Goal: Task Accomplishment & Management: Manage account settings

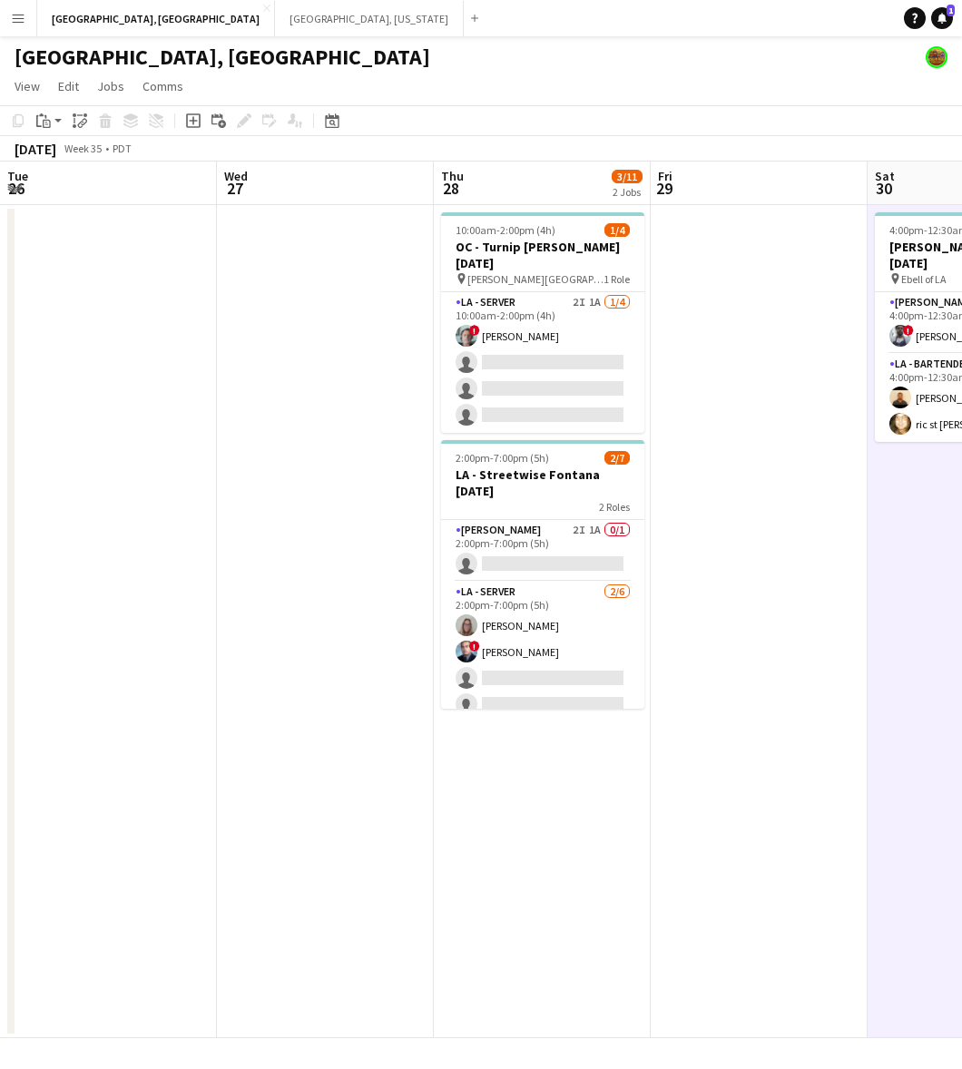
scroll to position [0, 411]
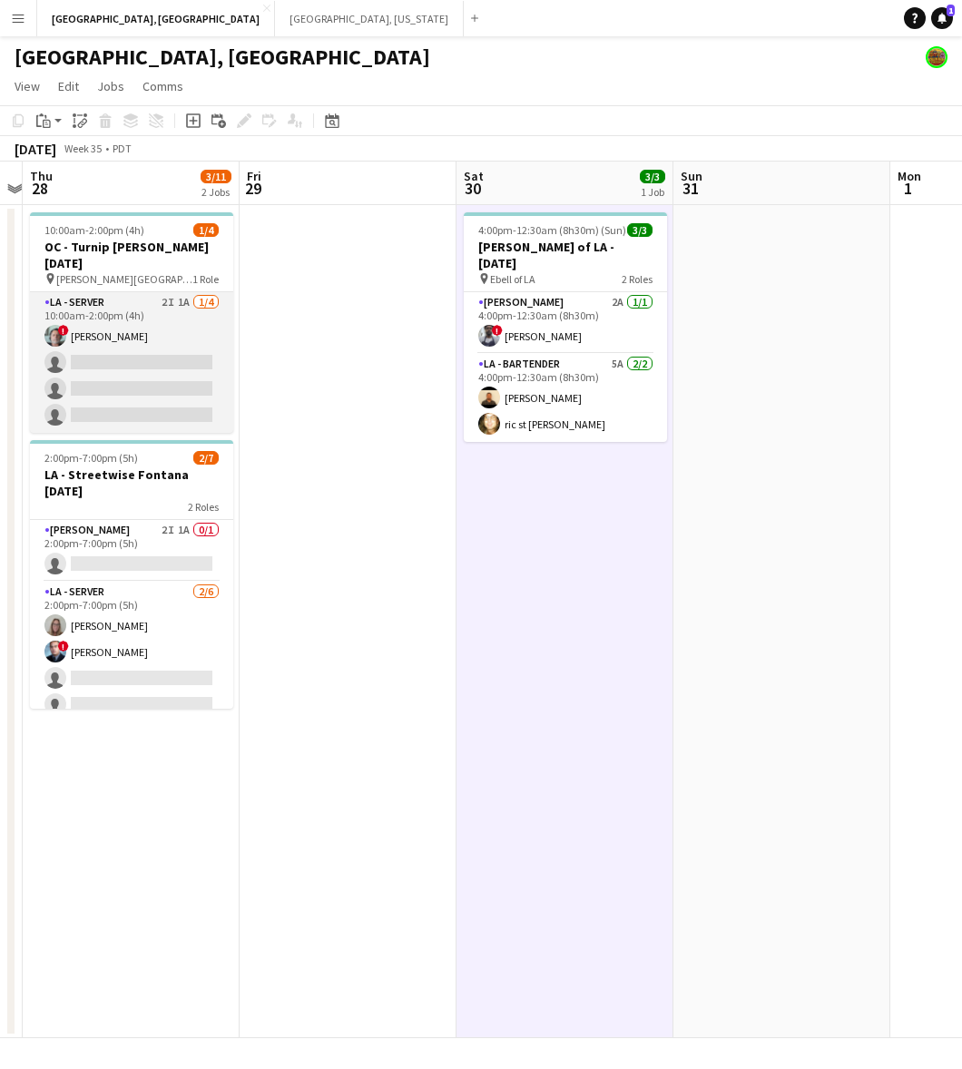
click at [198, 320] on app-card-role "LA - Server 2I 1A [DATE] 10:00am-2:00pm (4h) ! [PERSON_NAME] single-neutral-act…" at bounding box center [131, 362] width 203 height 141
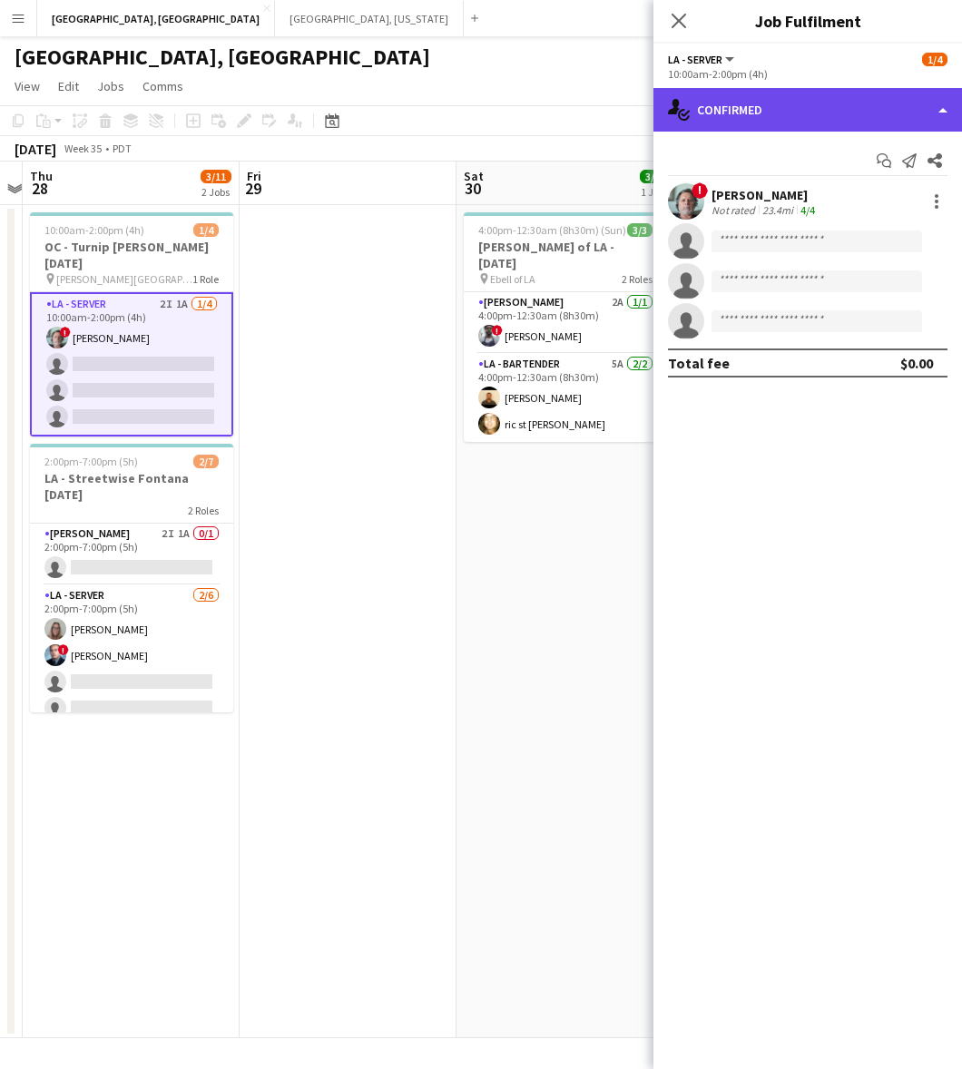
click at [842, 109] on div "single-neutral-actions-check-2 Confirmed" at bounding box center [807, 110] width 308 height 44
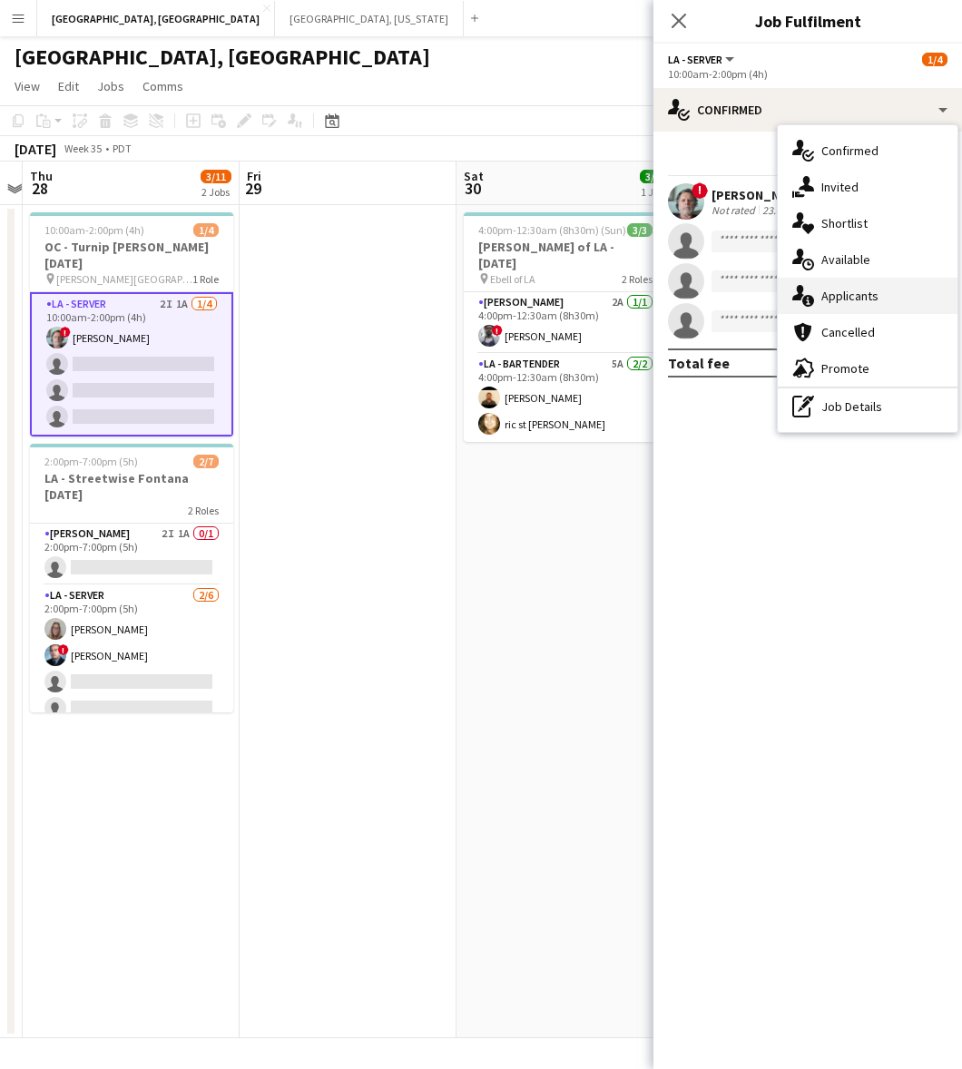
click at [884, 281] on div "single-neutral-actions-information Applicants" at bounding box center [867, 296] width 180 height 36
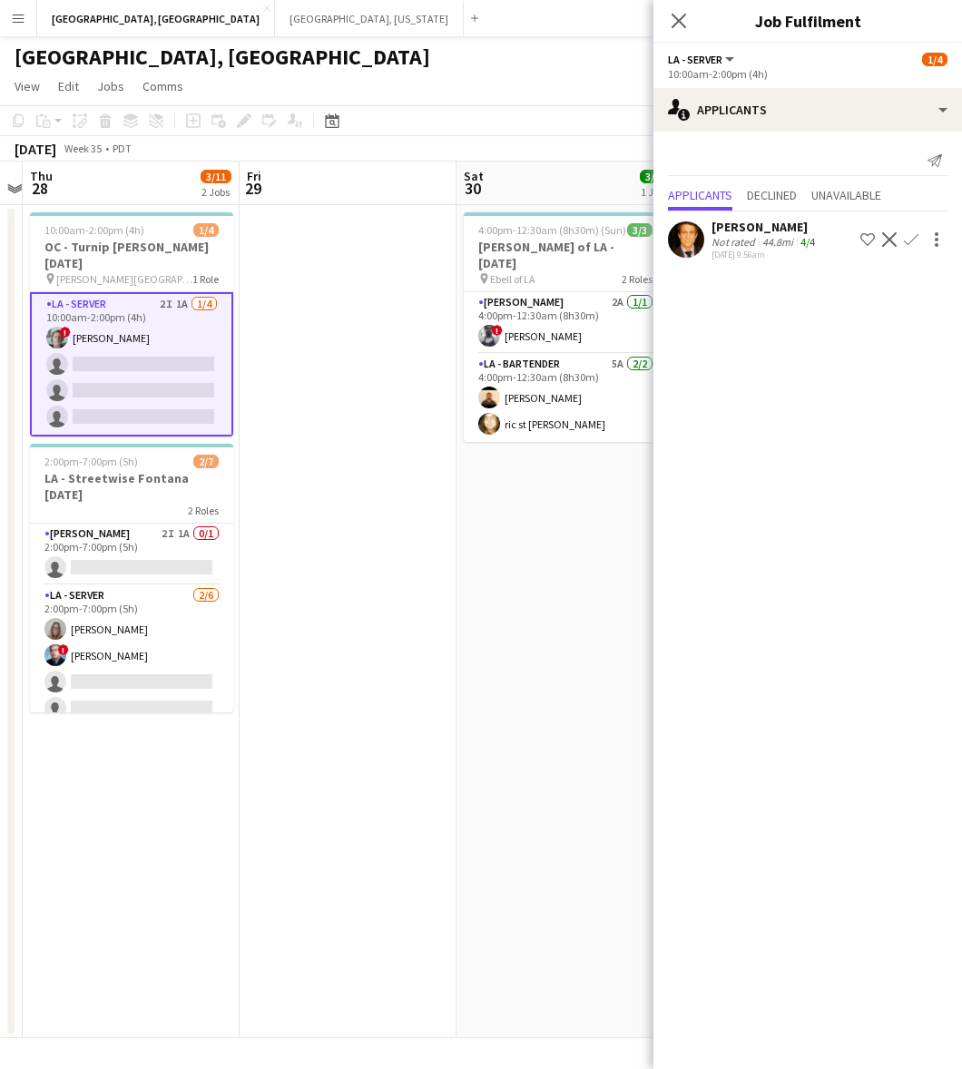
scroll to position [0, 568]
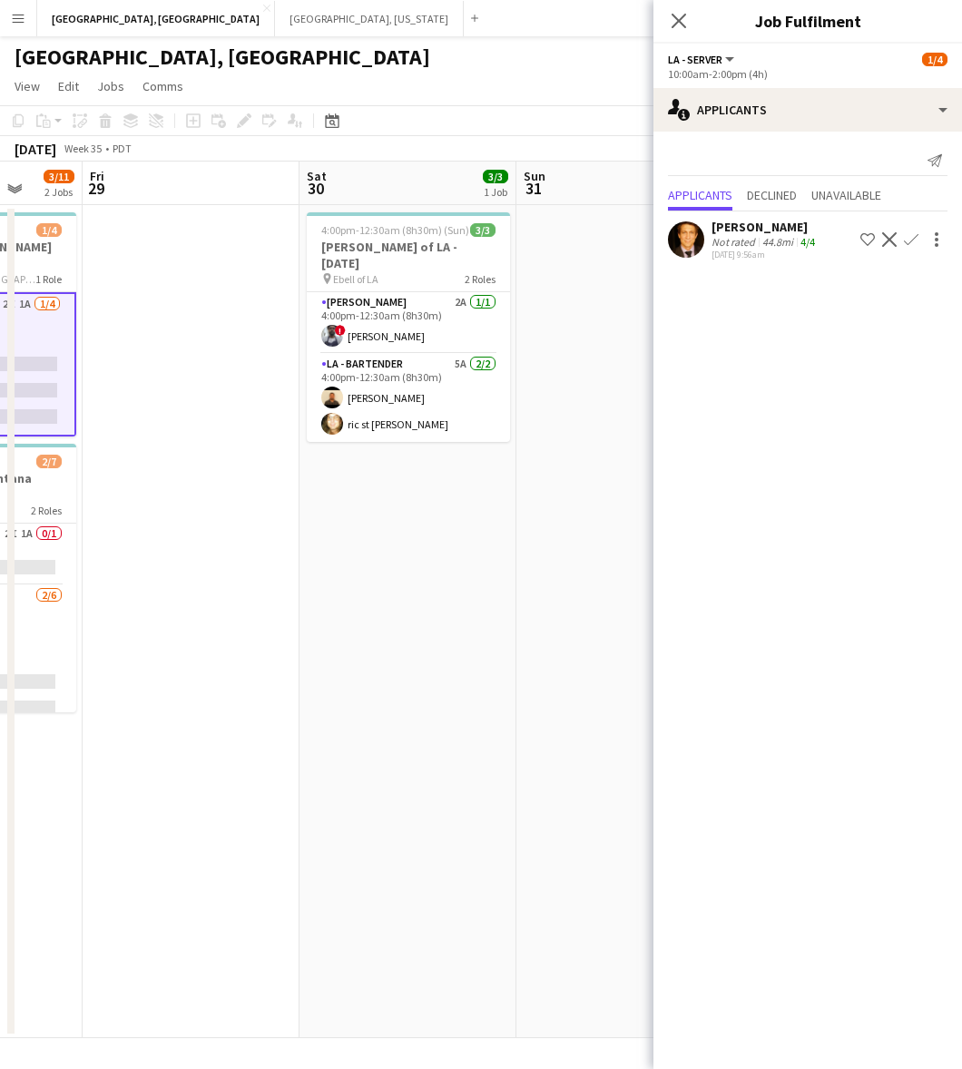
drag, startPoint x: 424, startPoint y: 612, endPoint x: 483, endPoint y: 596, distance: 62.1
click at [483, 596] on app-calendar-viewport "Tue 26 Wed 27 Thu 28 3/11 2 Jobs Fri 29 Sat 30 3/3 1 Job Sun 31 Mon 1 Tue 2 Wed…" at bounding box center [481, 599] width 962 height 876
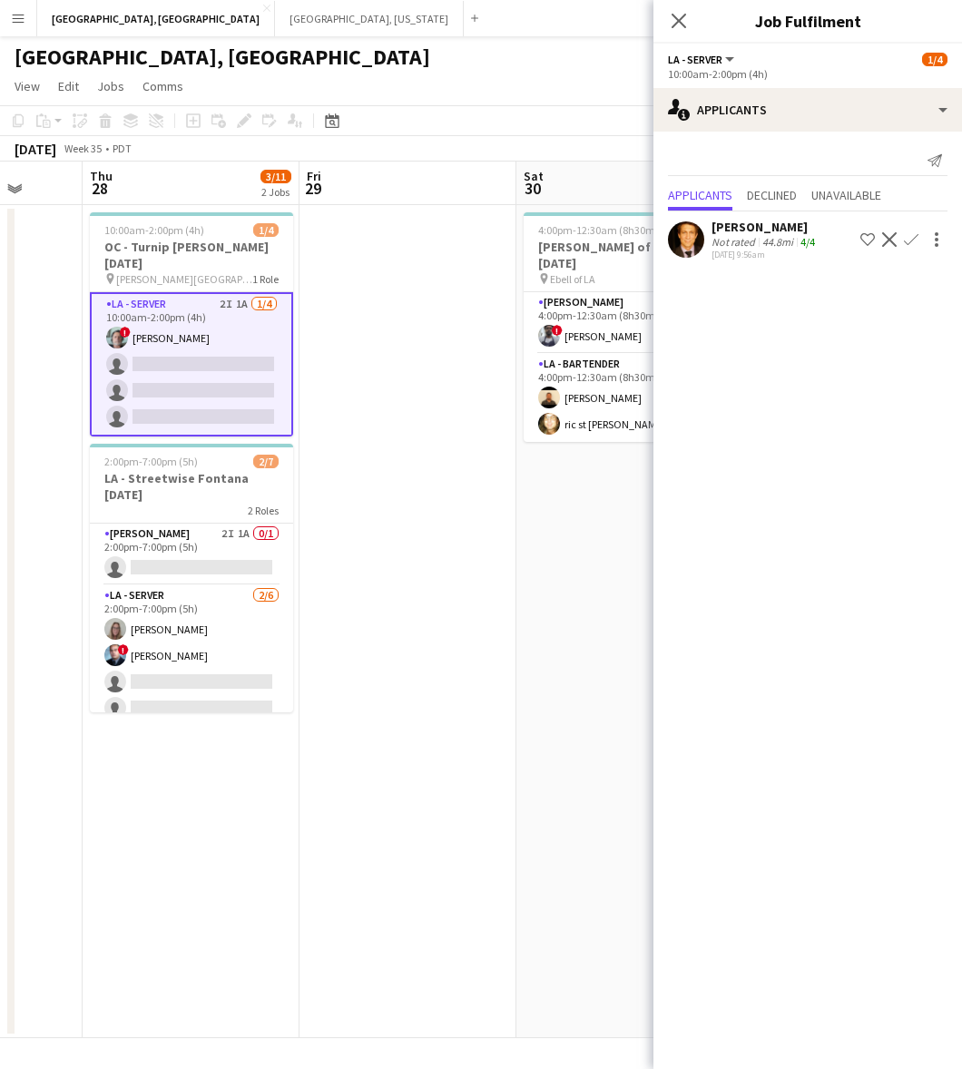
click at [685, 243] on app-user-avatar at bounding box center [686, 239] width 36 height 36
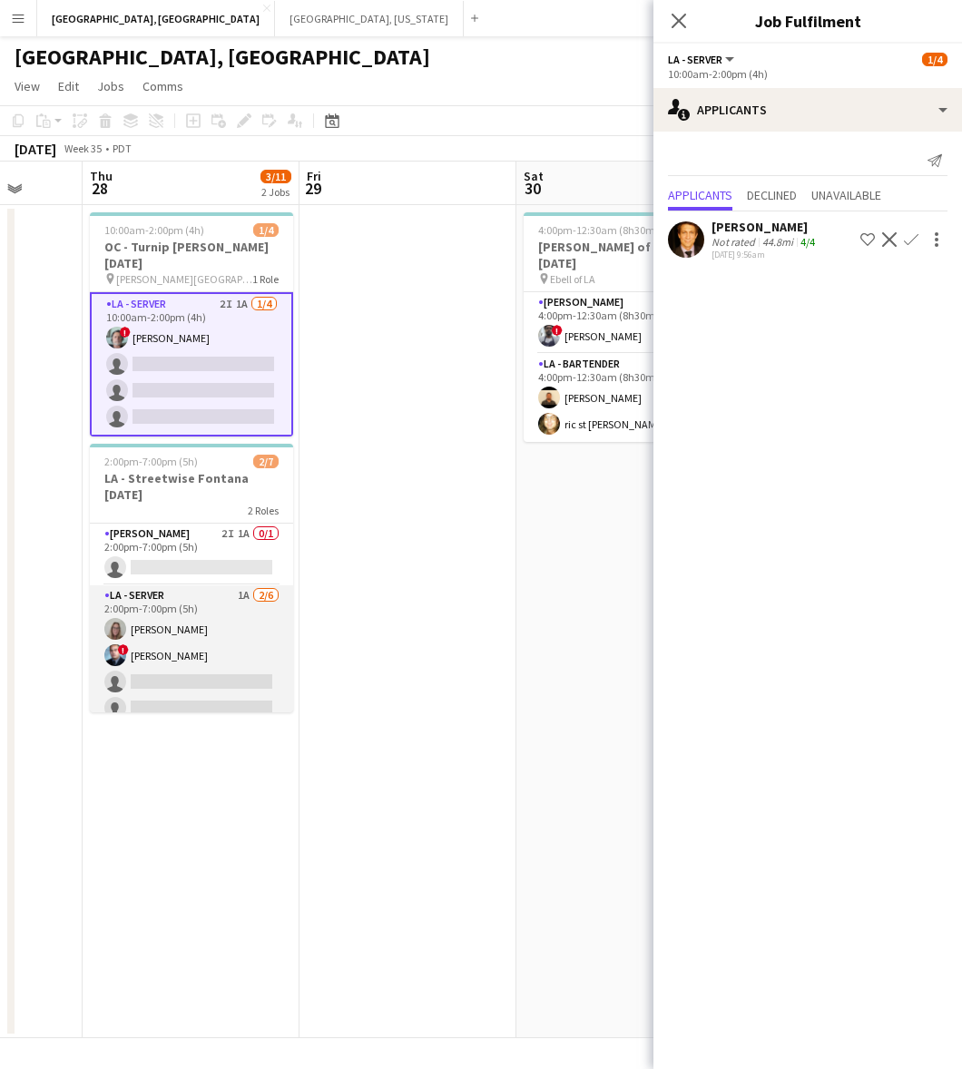
click at [207, 608] on app-card-role "LA - Server 1A [DATE] 2:00pm-7:00pm (5h) [PERSON_NAME] ! [PERSON_NAME] single-n…" at bounding box center [191, 681] width 203 height 193
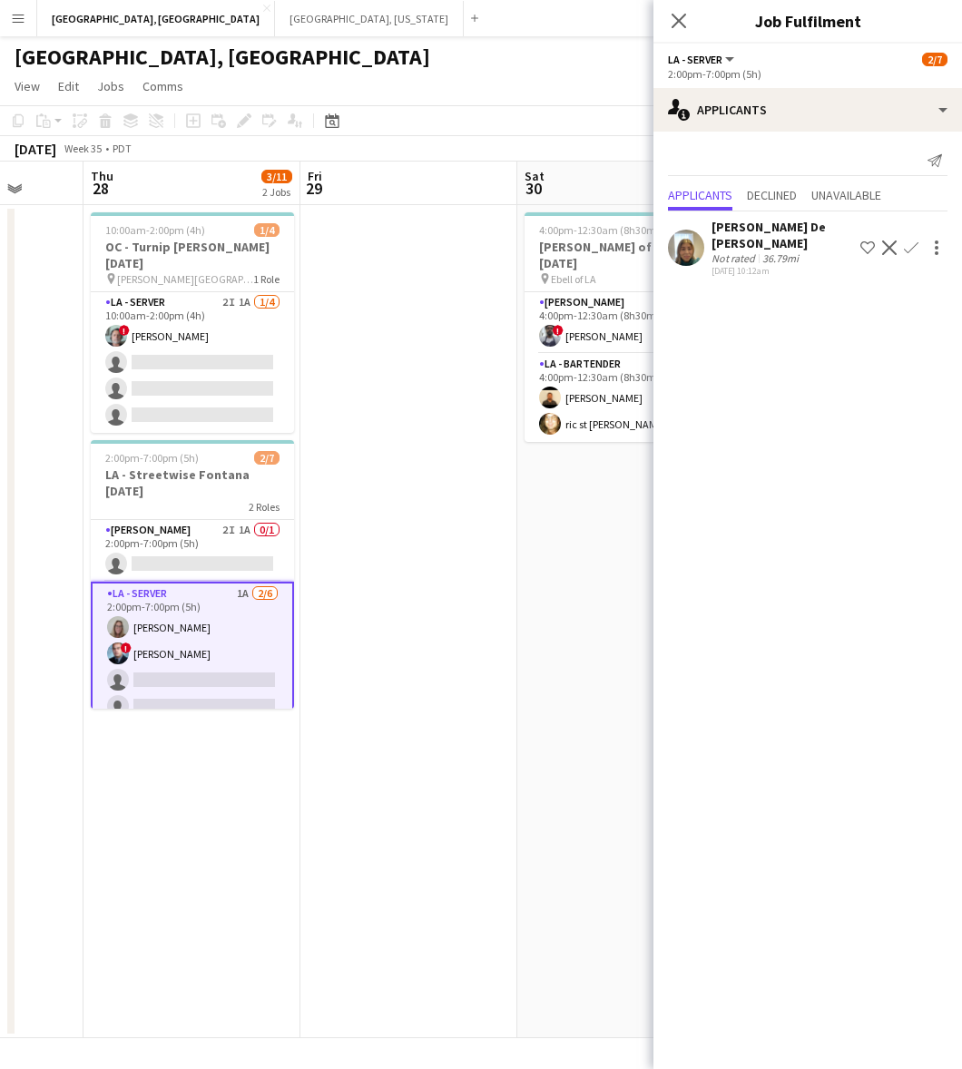
click at [772, 250] on div "[PERSON_NAME] De [PERSON_NAME]" at bounding box center [782, 235] width 142 height 33
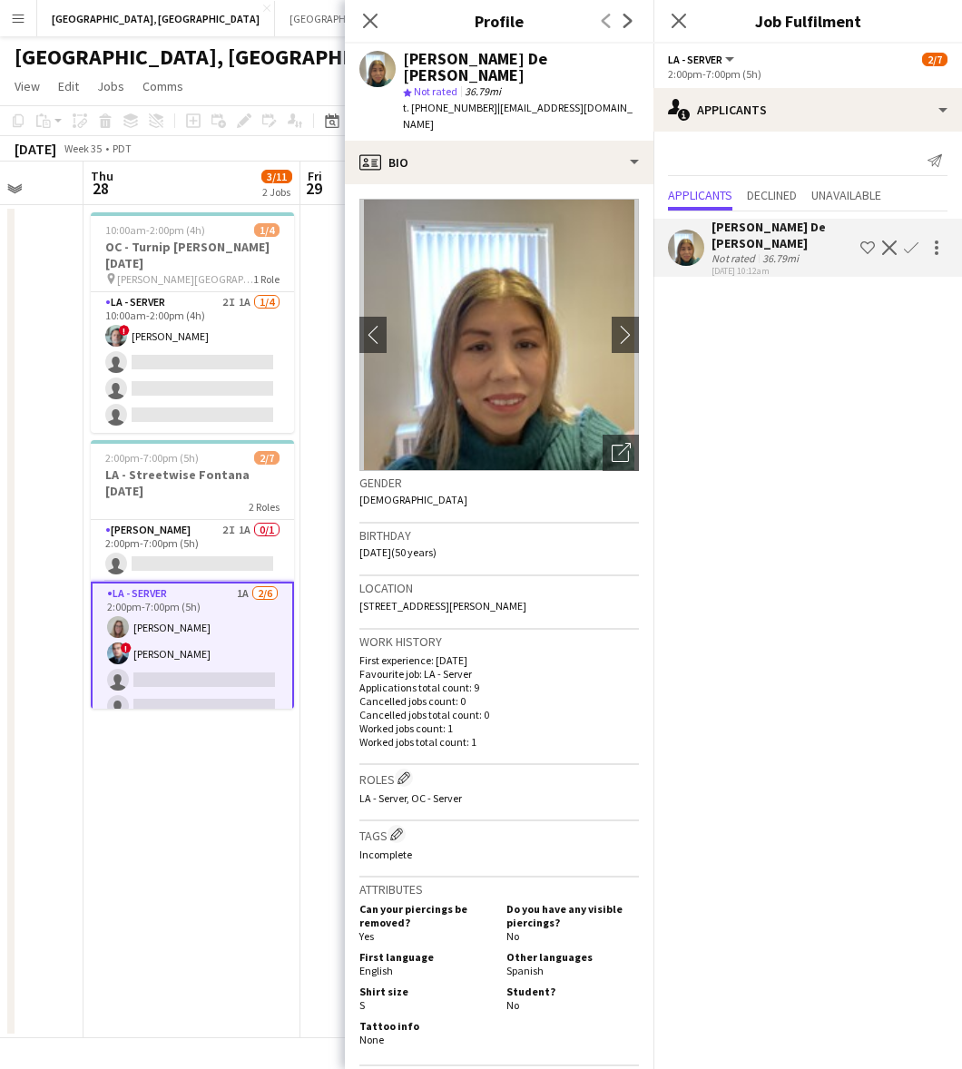
click at [910, 245] on app-icon "Confirm" at bounding box center [910, 247] width 15 height 15
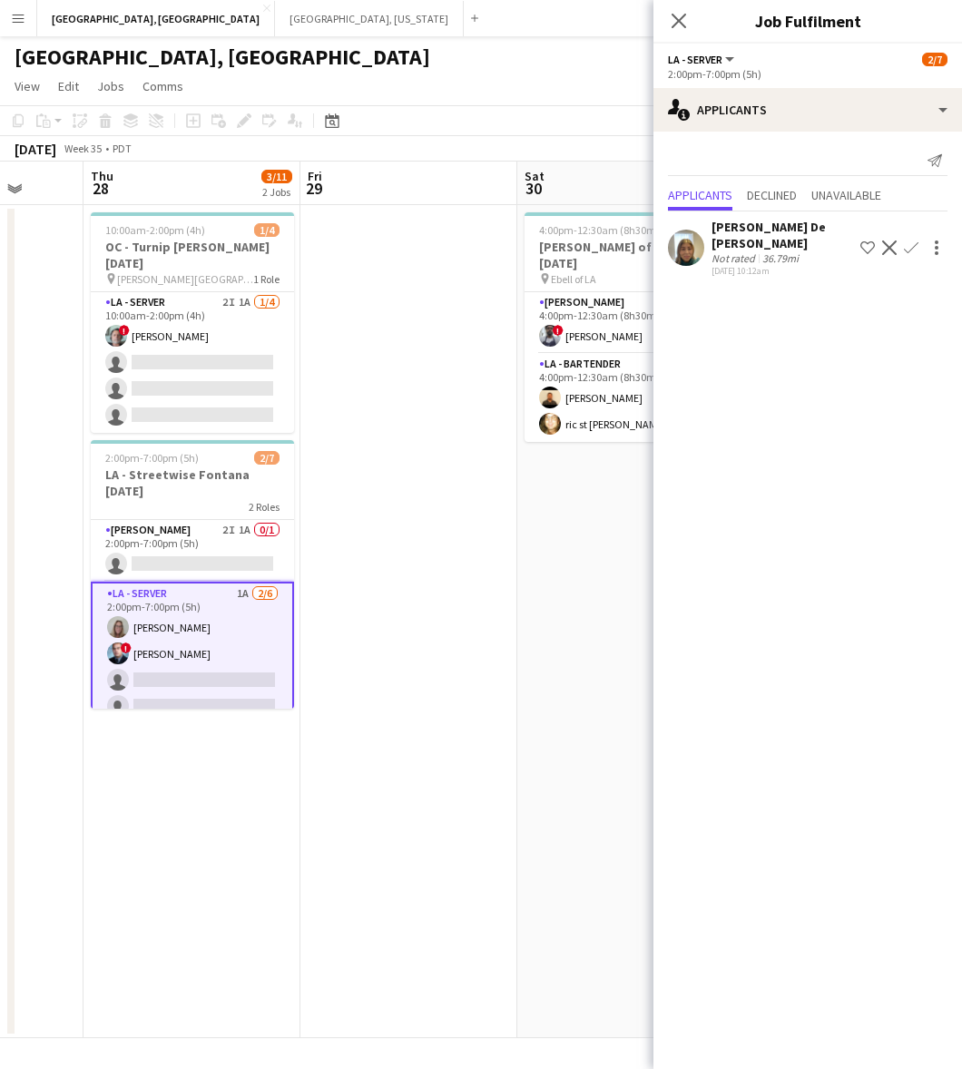
click at [910, 245] on app-icon "Confirm" at bounding box center [910, 247] width 15 height 15
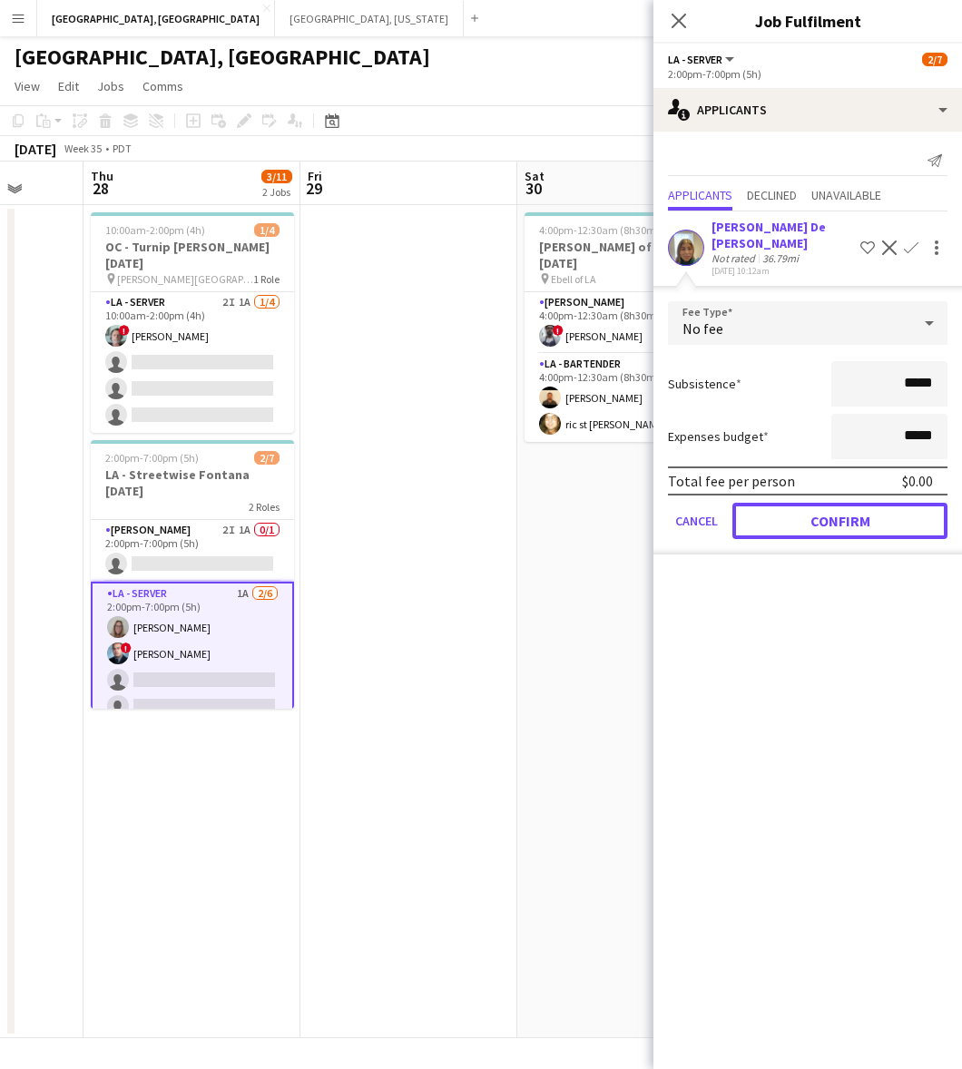
click at [835, 535] on button "Confirm" at bounding box center [839, 521] width 215 height 36
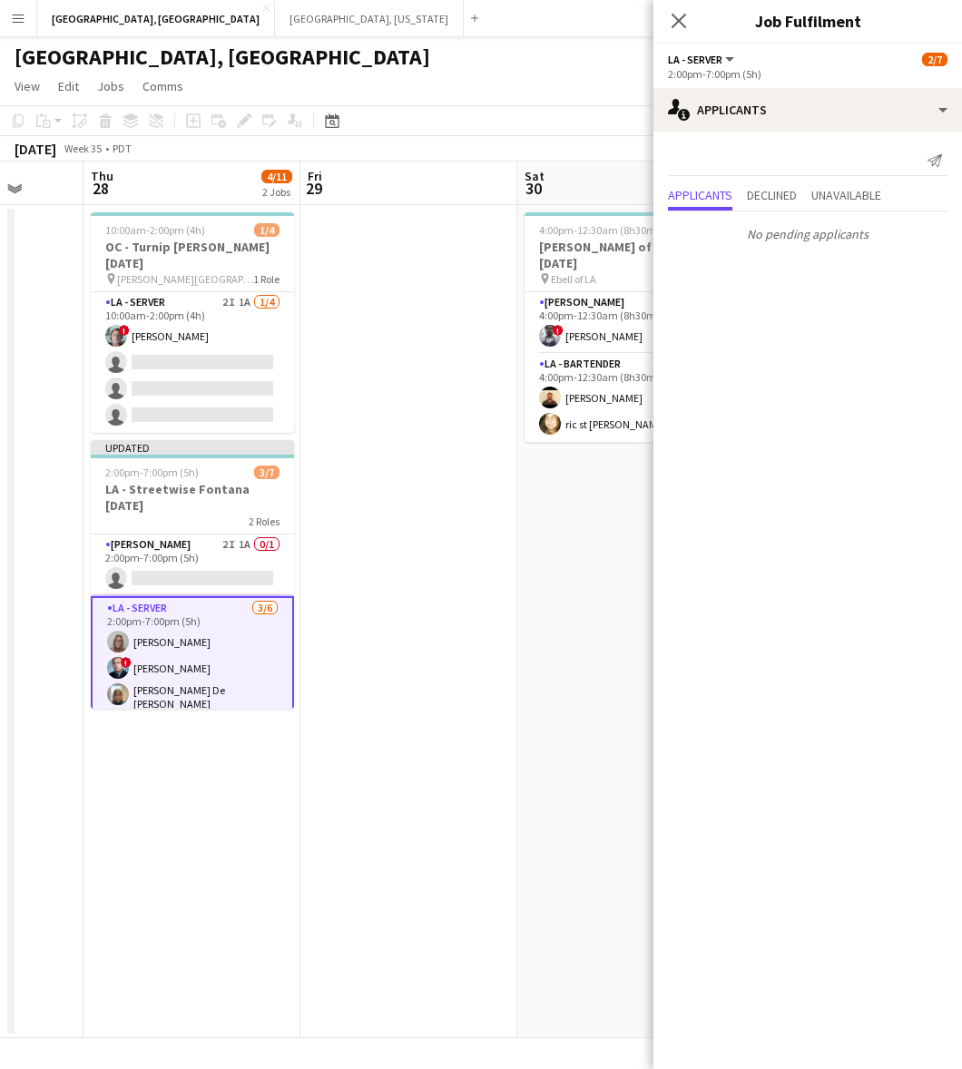
drag, startPoint x: 468, startPoint y: 460, endPoint x: 630, endPoint y: 273, distance: 247.6
click at [468, 459] on app-date-cell at bounding box center [408, 621] width 217 height 833
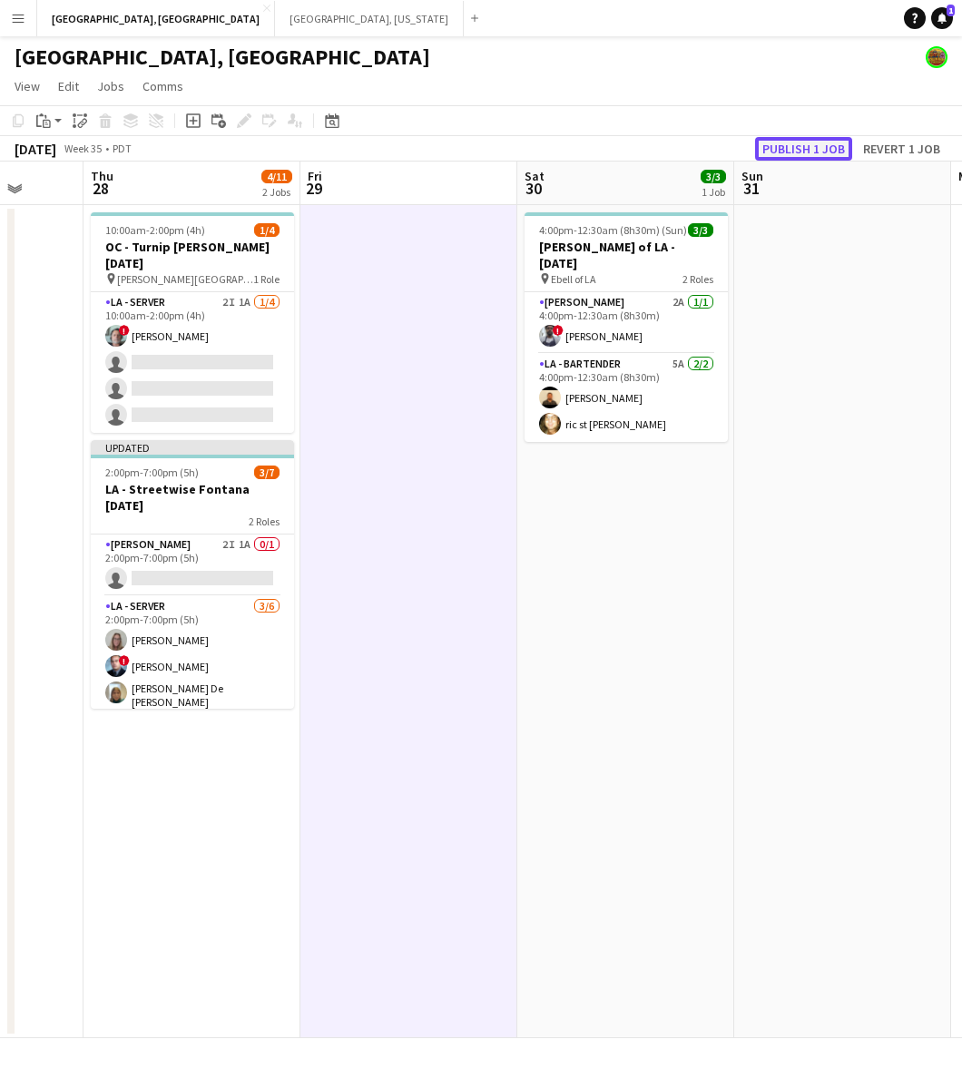
click at [792, 139] on button "Publish 1 job" at bounding box center [803, 149] width 97 height 24
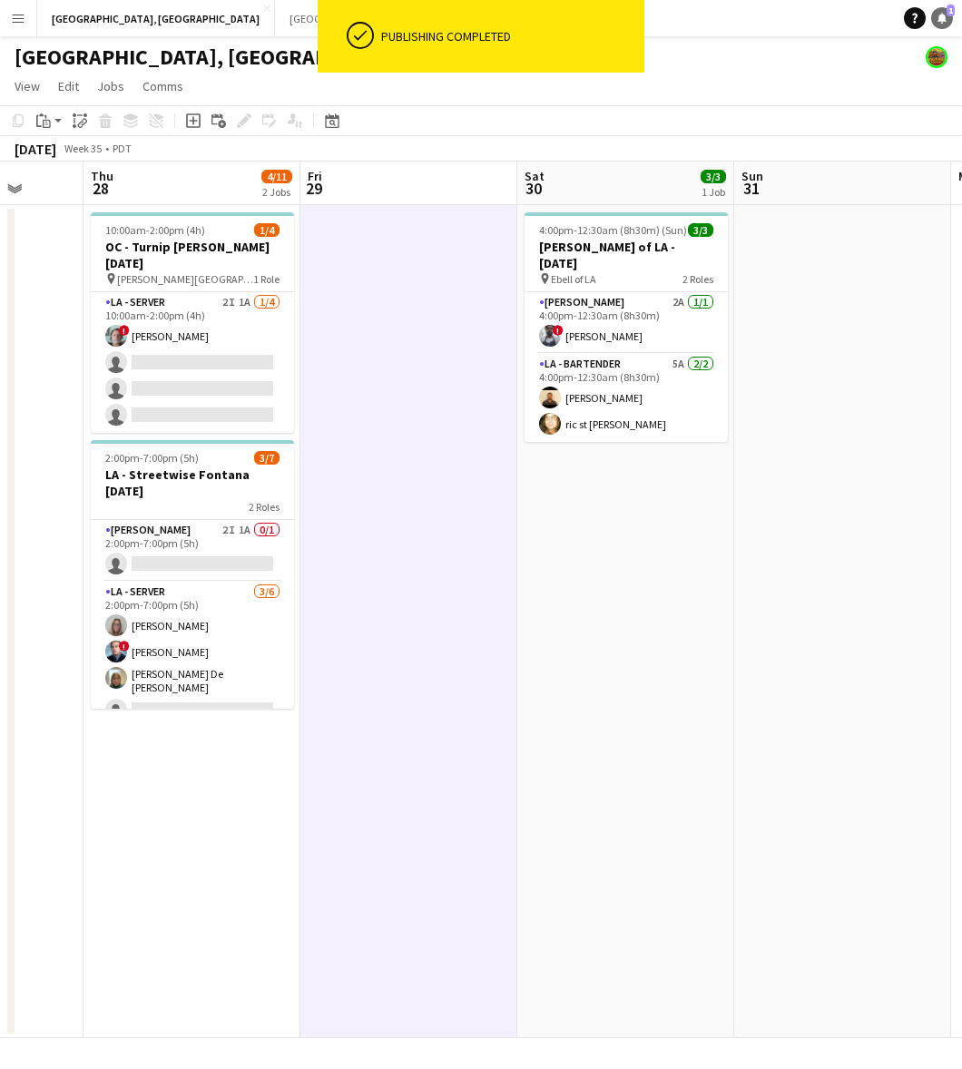
click at [939, 24] on link "Notifications 1" at bounding box center [942, 18] width 22 height 22
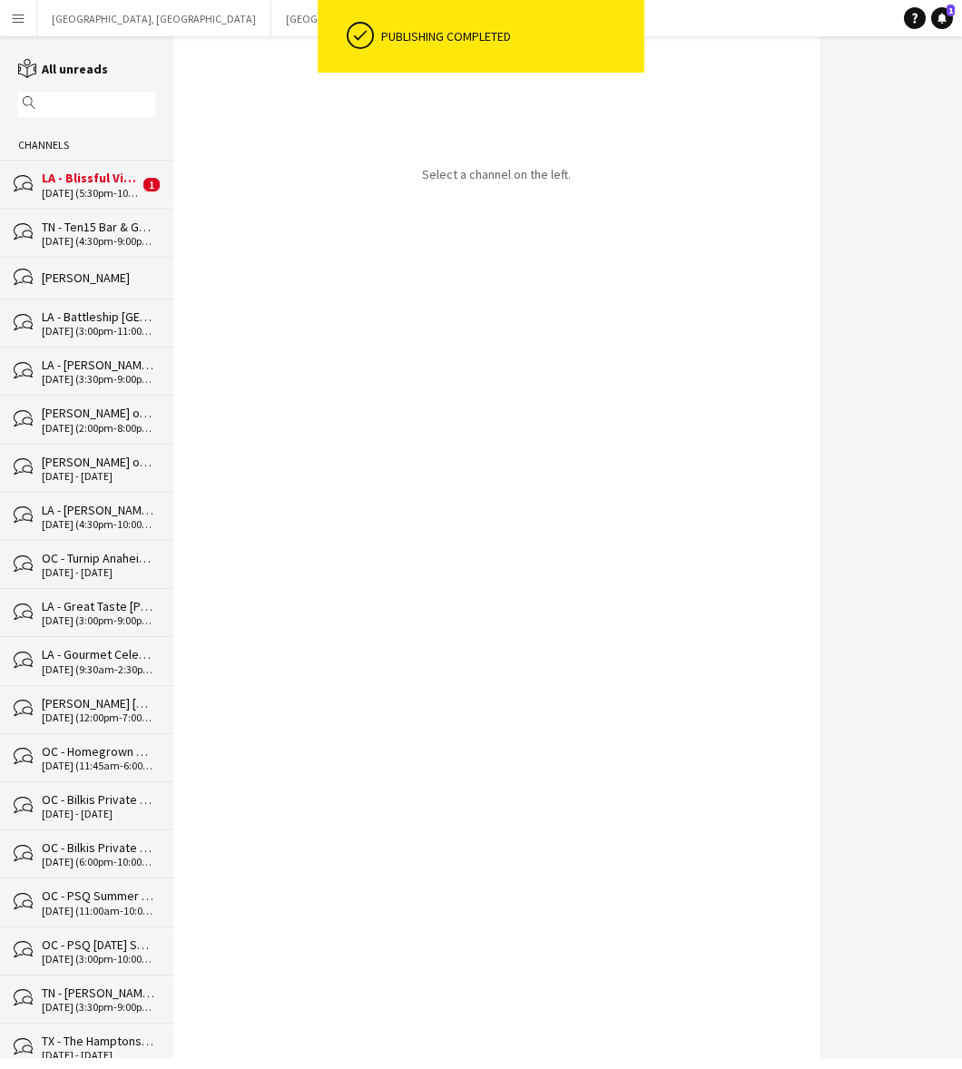
click at [104, 178] on div "LA - Blissful Visions Majestic [DATE]" at bounding box center [90, 178] width 97 height 16
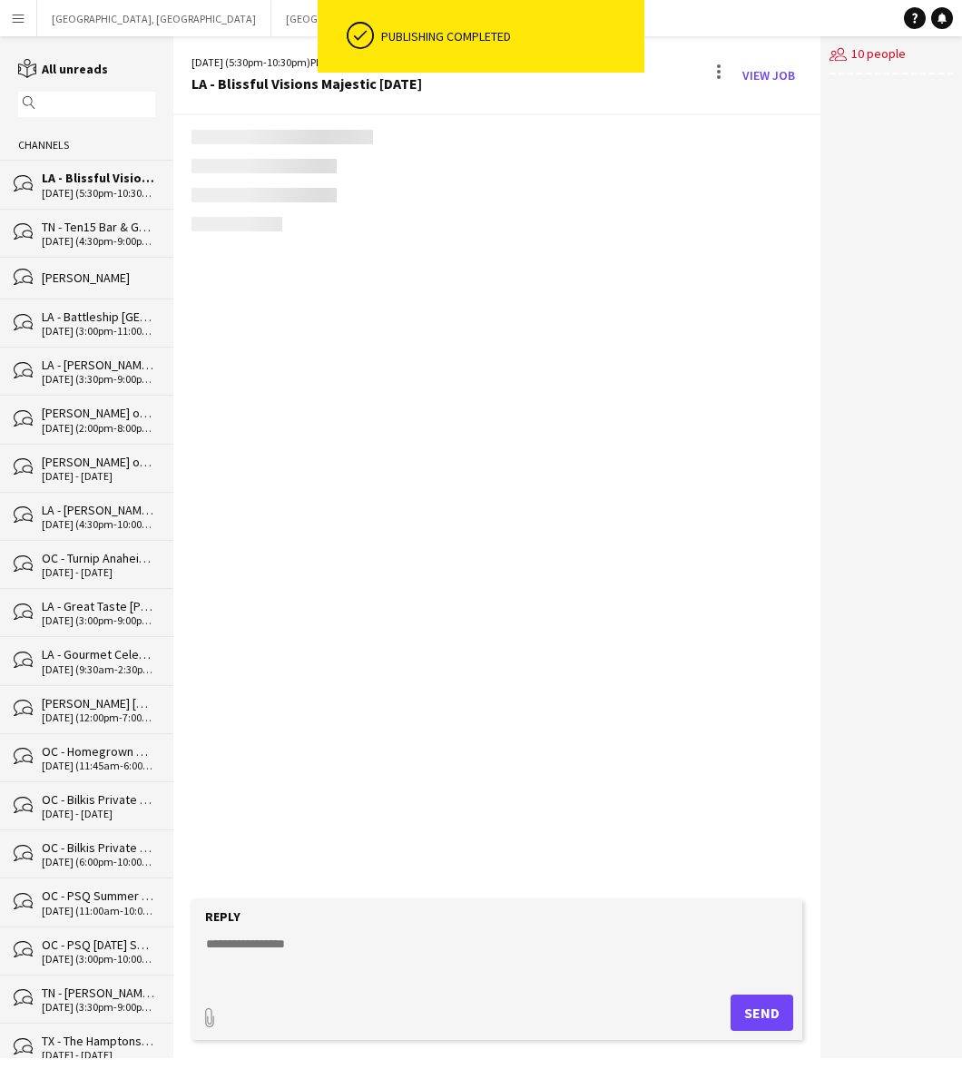
scroll to position [444, 0]
